Goal: Find specific page/section: Find specific page/section

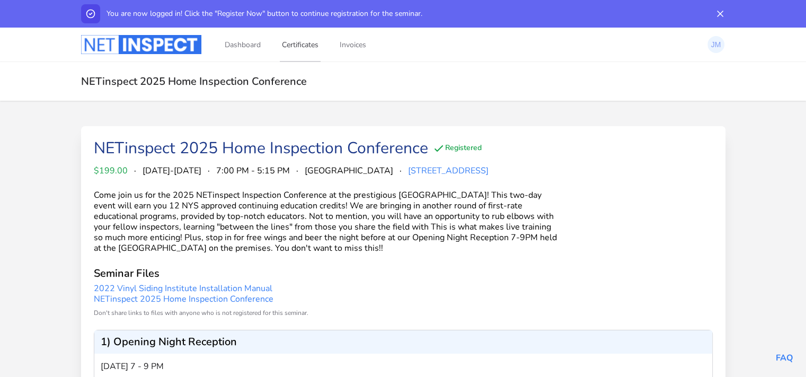
click at [304, 46] on link "Certificates" at bounding box center [300, 44] width 41 height 35
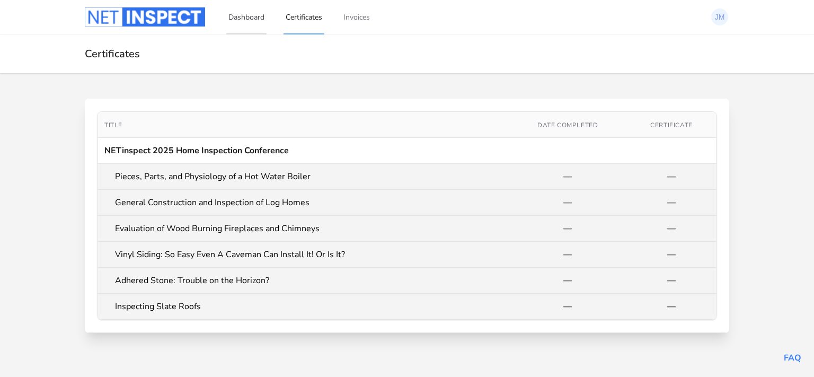
click at [252, 20] on link "Dashboard" at bounding box center [246, 16] width 40 height 35
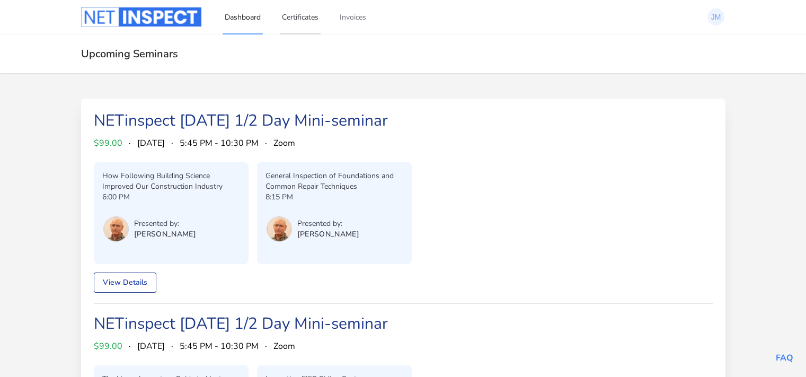
click at [300, 17] on link "Certificates" at bounding box center [300, 16] width 41 height 35
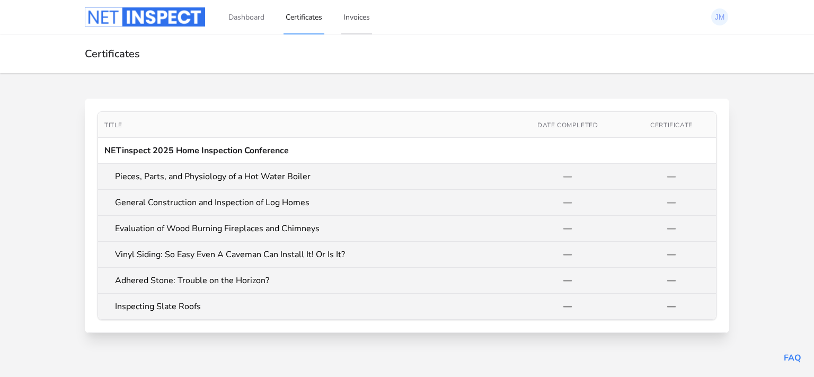
click at [358, 14] on link "Invoices" at bounding box center [356, 16] width 31 height 35
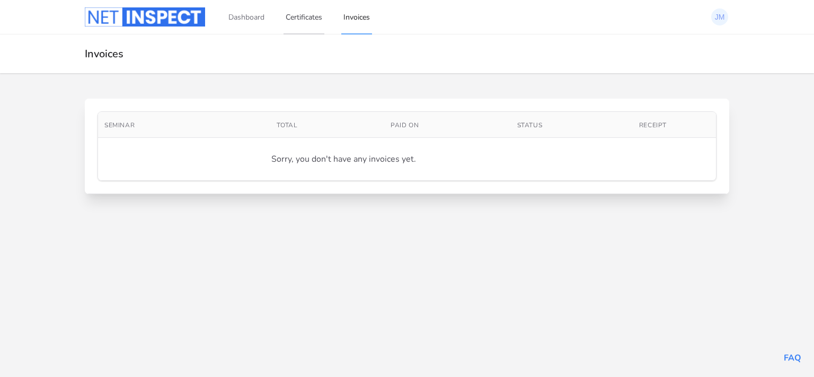
click at [307, 14] on link "Certificates" at bounding box center [304, 16] width 41 height 35
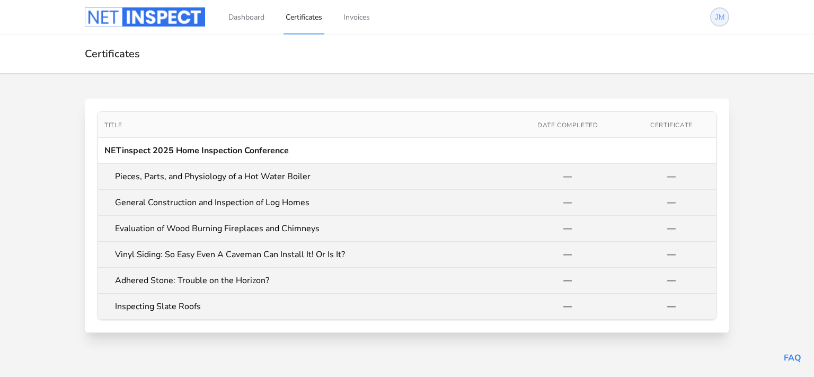
click at [721, 20] on img at bounding box center [719, 16] width 17 height 17
click at [246, 14] on link "Dashboard" at bounding box center [246, 16] width 40 height 35
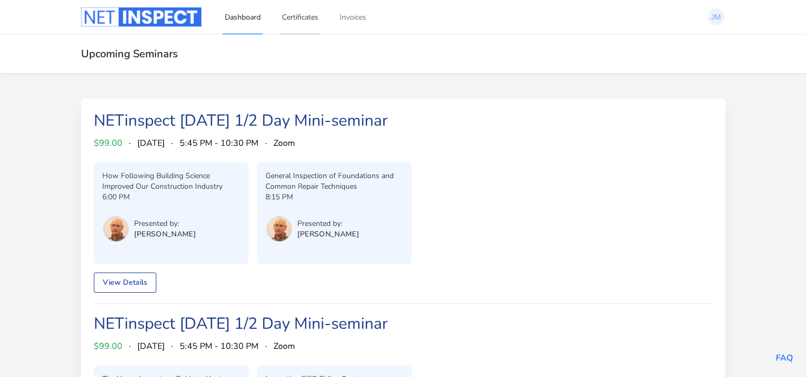
click at [303, 19] on link "Certificates" at bounding box center [300, 16] width 41 height 35
